Goal: Task Accomplishment & Management: Complete application form

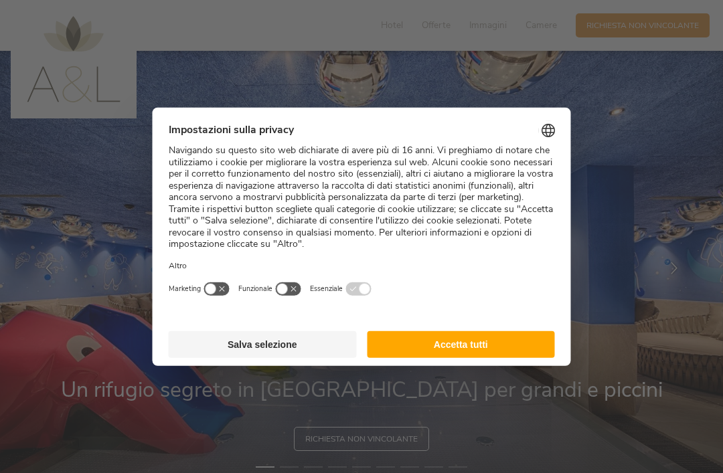
click at [496, 333] on button "Accetta tutti" at bounding box center [461, 344] width 188 height 27
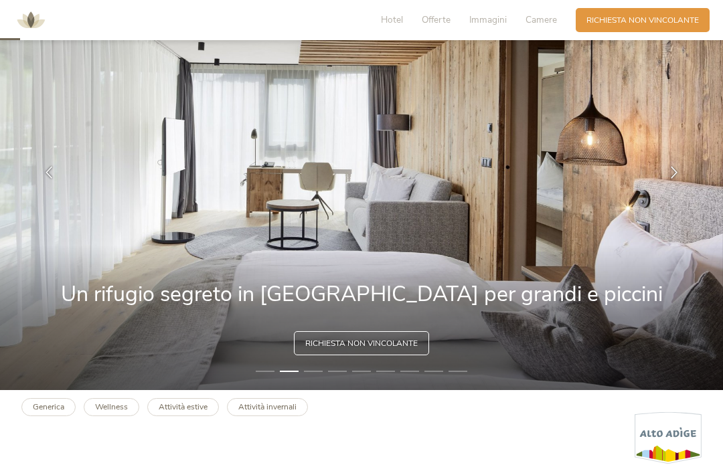
scroll to position [97, 0]
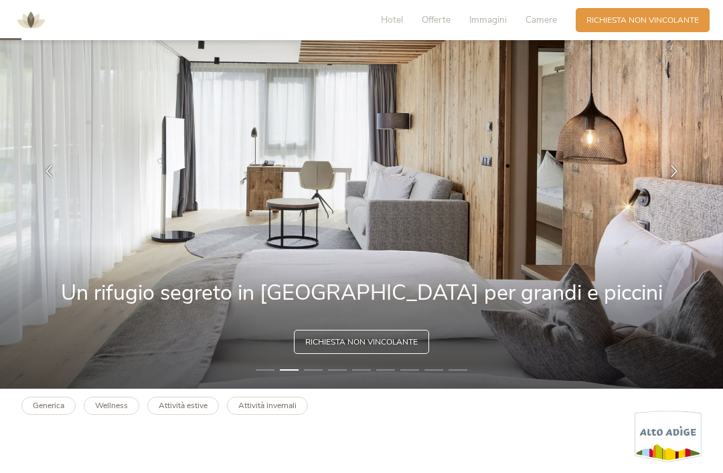
click at [615, 316] on img at bounding box center [361, 171] width 723 height 435
click at [584, 307] on img at bounding box center [361, 171] width 723 height 435
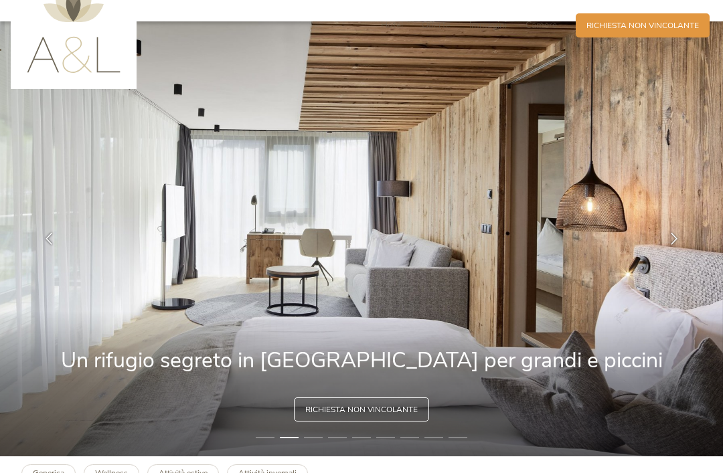
scroll to position [0, 0]
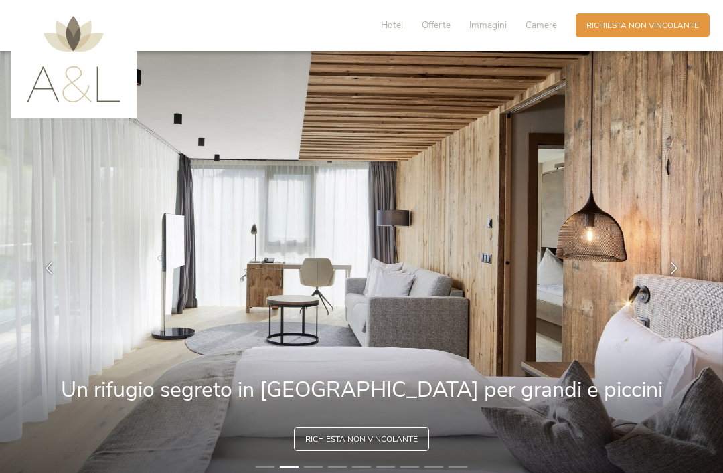
click at [439, 22] on span "Offerte" at bounding box center [436, 25] width 29 height 13
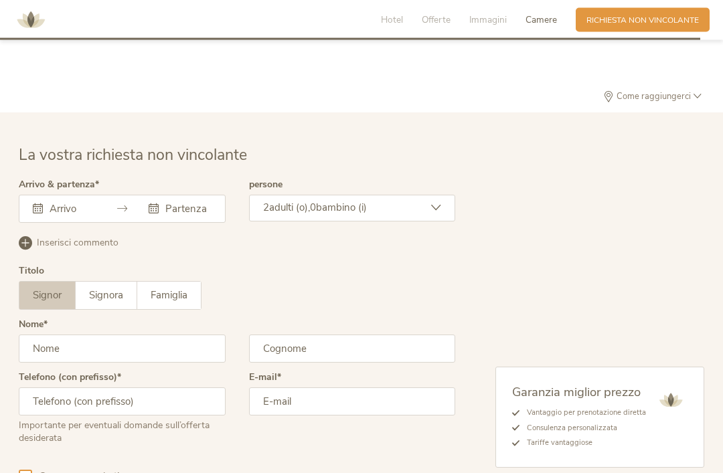
scroll to position [3111, 0]
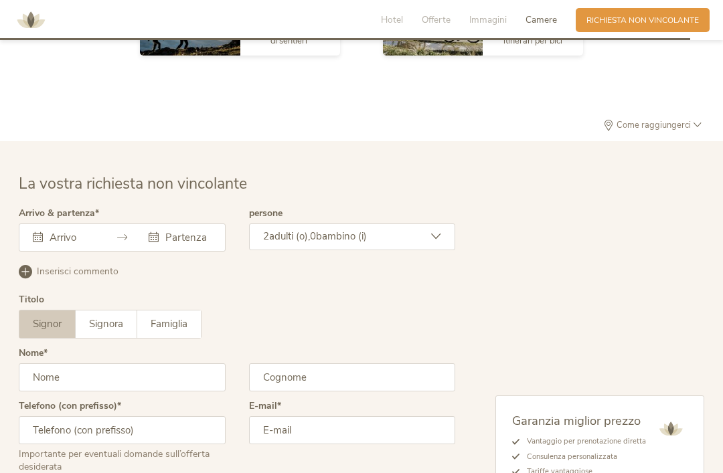
click at [83, 244] on input "text" at bounding box center [70, 237] width 49 height 13
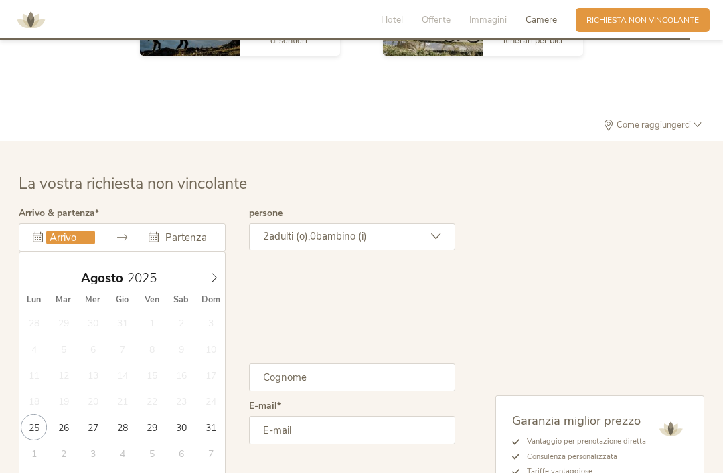
click at [218, 283] on icon at bounding box center [214, 277] width 9 height 9
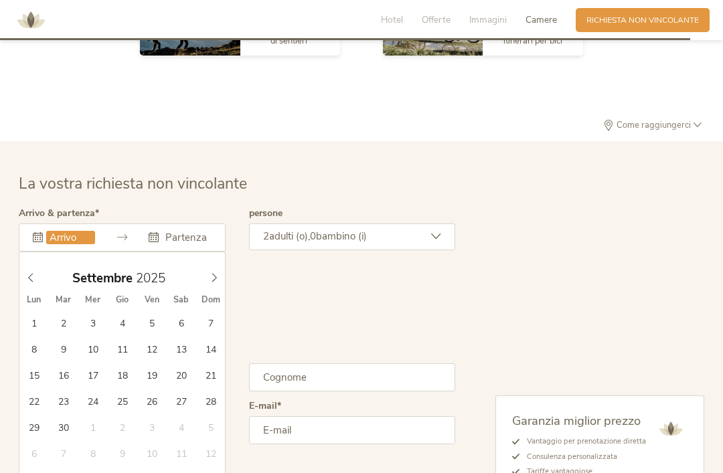
click at [217, 283] on icon at bounding box center [214, 277] width 9 height 9
click at [216, 283] on icon at bounding box center [214, 278] width 5 height 9
click at [215, 283] on icon at bounding box center [214, 277] width 9 height 9
click at [216, 283] on icon at bounding box center [214, 278] width 5 height 9
type input "2026"
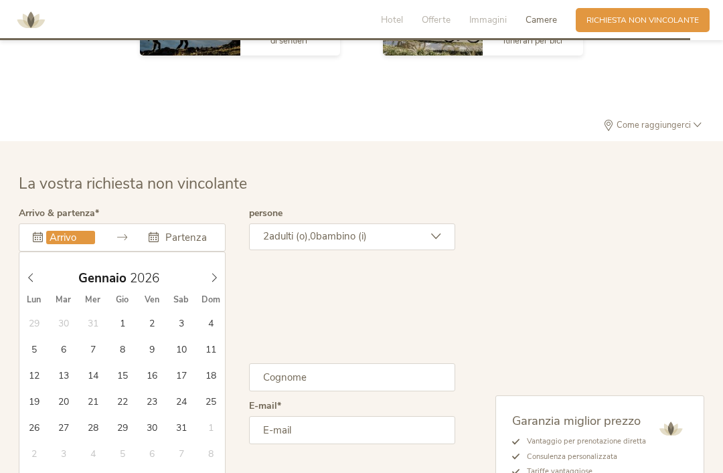
click at [215, 283] on icon at bounding box center [214, 277] width 9 height 9
click at [219, 285] on span at bounding box center [214, 275] width 23 height 19
click at [214, 283] on icon at bounding box center [214, 277] width 9 height 9
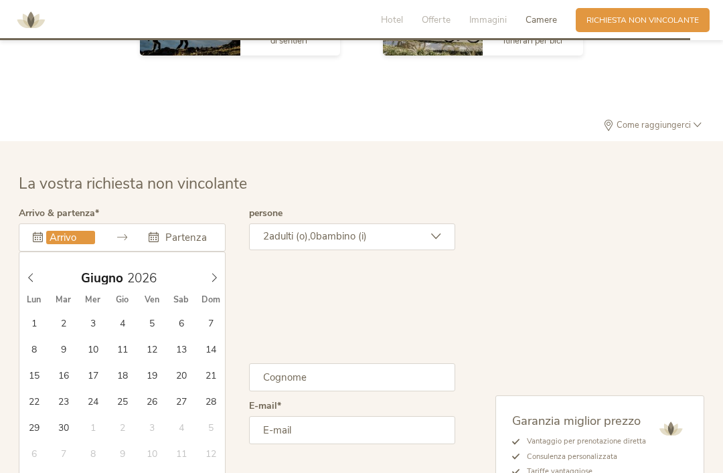
click at [216, 283] on icon at bounding box center [214, 277] width 9 height 9
type input "[DATE]"
type input "2026"
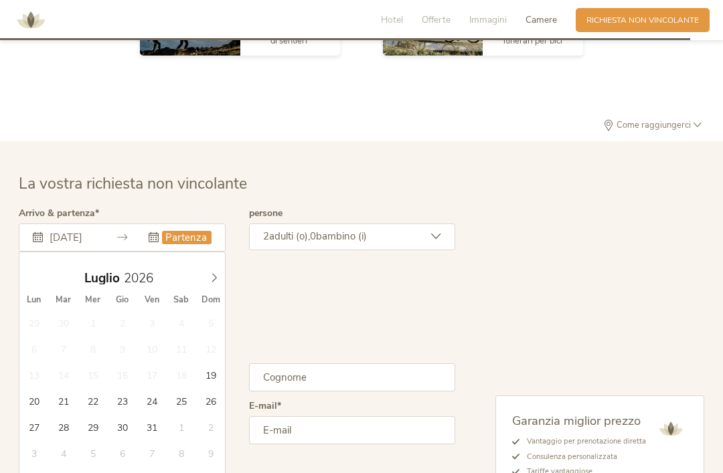
type input "[DATE]"
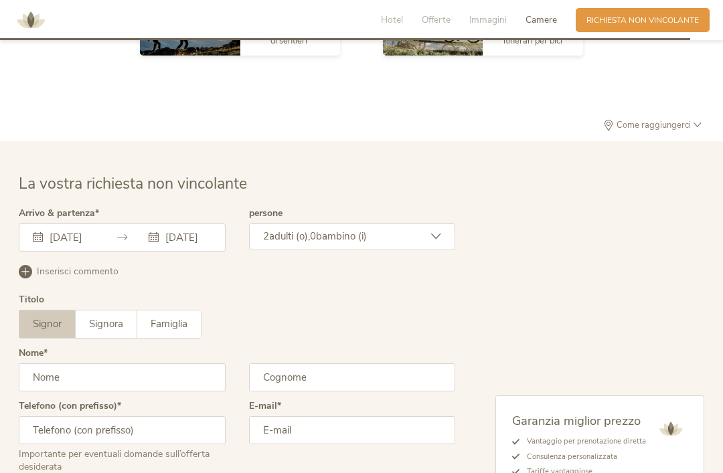
click at [435, 242] on icon at bounding box center [436, 237] width 10 height 10
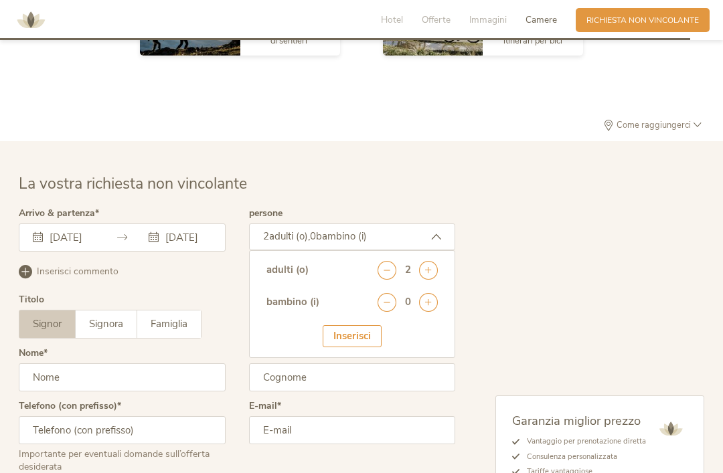
click at [431, 312] on icon at bounding box center [428, 302] width 19 height 19
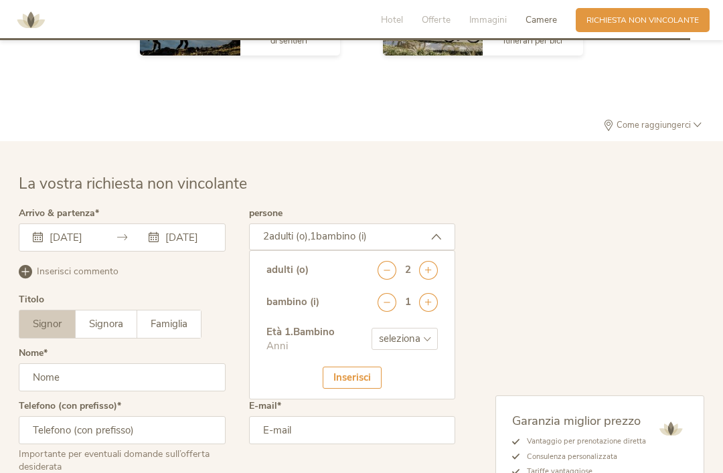
click at [427, 312] on icon at bounding box center [428, 302] width 19 height 19
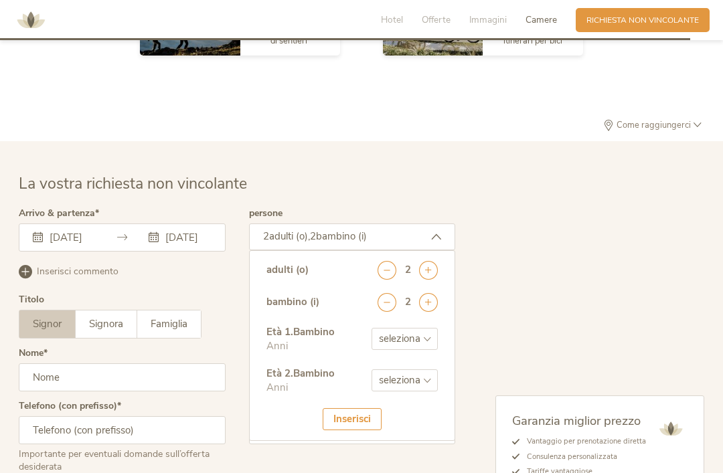
click at [425, 350] on select "seleziona 0 1 2 3 4 5 6 7 8 9 10 11 12 13 14 15 16 17" at bounding box center [405, 339] width 66 height 22
select select "7"
click at [426, 392] on select "seleziona 0 1 2 3 4 5 6 7 8 9 10 11 12 13 14 15 16 17" at bounding box center [405, 381] width 66 height 22
select select "10"
click at [350, 431] on div "Inserisci" at bounding box center [352, 419] width 59 height 22
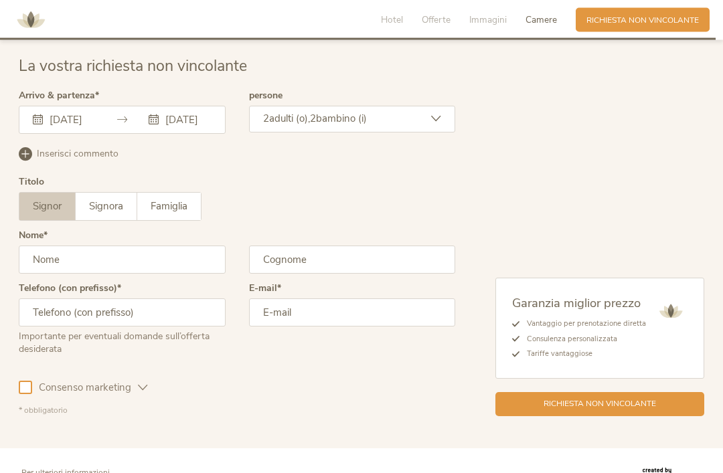
scroll to position [3232, 0]
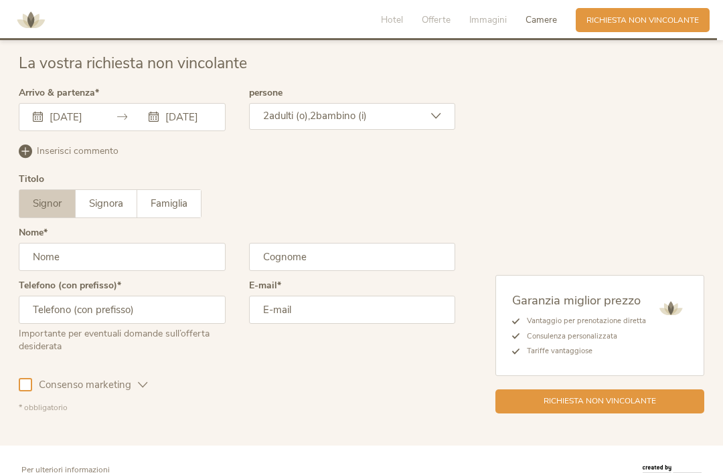
click at [165, 270] on input "text" at bounding box center [122, 257] width 207 height 28
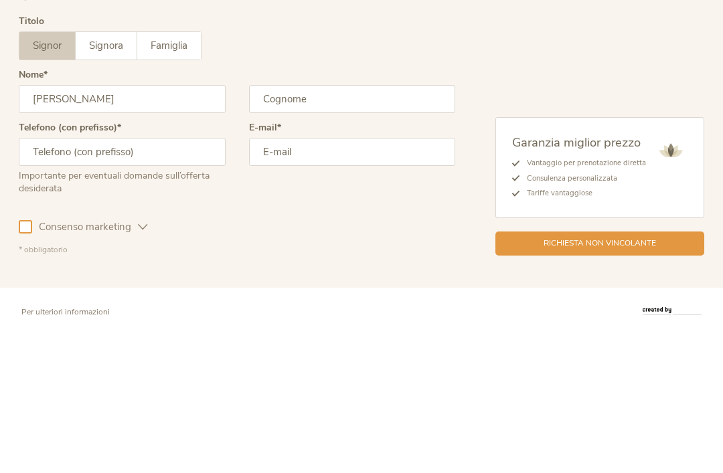
type input "[PERSON_NAME]"
click at [318, 243] on input "text" at bounding box center [352, 257] width 207 height 28
type input "[PERSON_NAME]"
click at [325, 296] on input "email" at bounding box center [352, 310] width 207 height 28
type input "[EMAIL_ADDRESS][DOMAIN_NAME]"
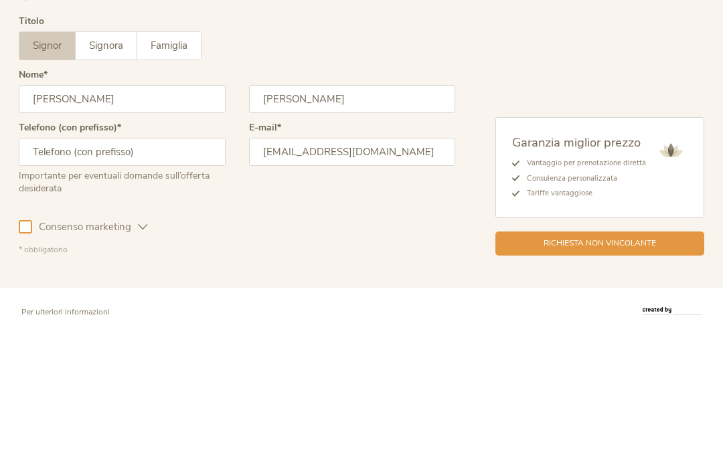
click at [175, 296] on input "text" at bounding box center [122, 310] width 207 height 28
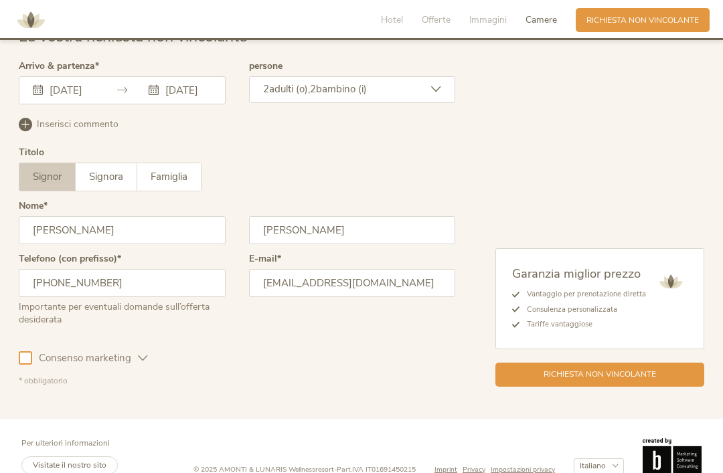
type input "[PHONE_NUMBER]"
click at [21, 365] on div at bounding box center [25, 358] width 13 height 13
click at [176, 183] on span "Famiglia" at bounding box center [169, 176] width 37 height 13
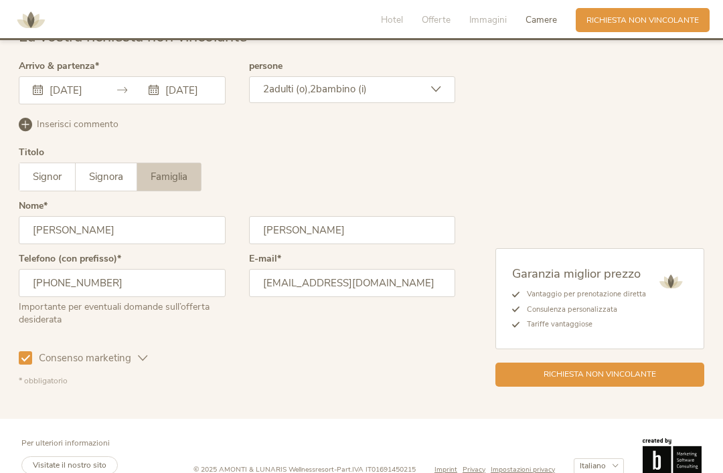
click at [522, 387] on div "Richiesta non vincolante" at bounding box center [599, 375] width 209 height 24
